Goal: Navigation & Orientation: Find specific page/section

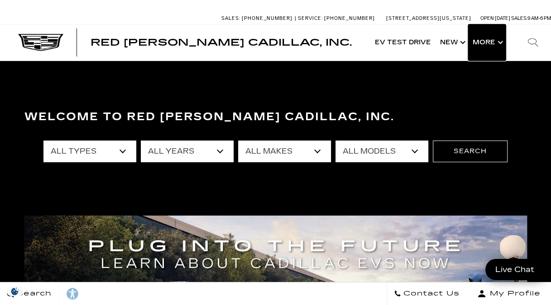
click at [485, 38] on button "Show More" at bounding box center [487, 42] width 38 height 36
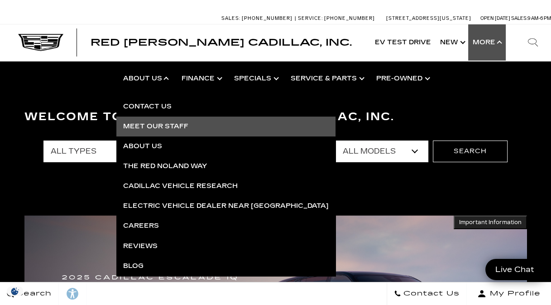
click at [145, 131] on link "Meet Our Staff" at bounding box center [225, 127] width 219 height 20
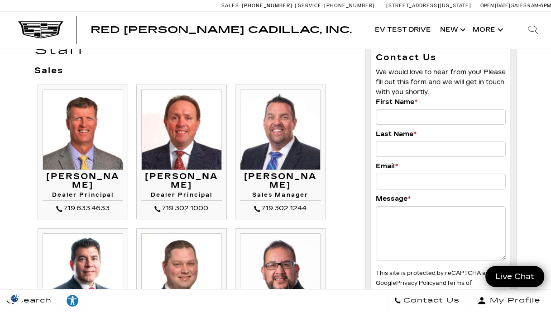
scroll to position [90, 0]
